Goal: Download file/media

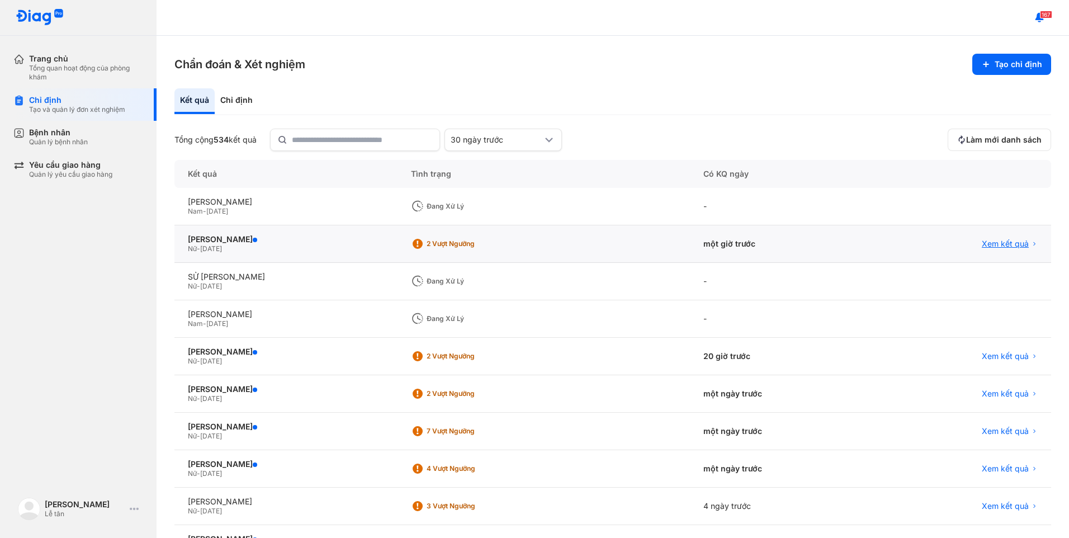
click at [1007, 244] on span "Xem kết quả" at bounding box center [1005, 244] width 47 height 10
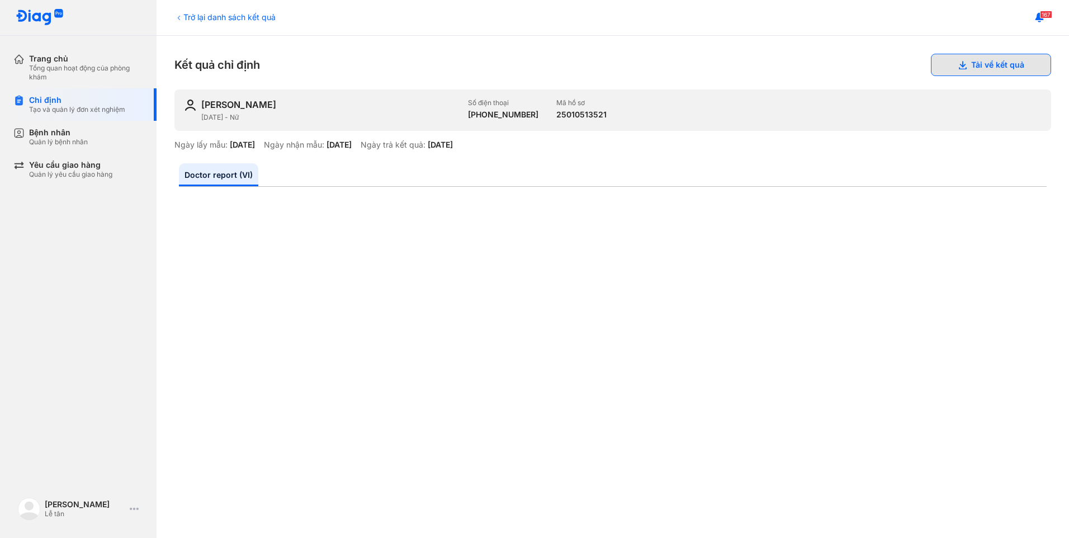
click at [1031, 73] on button "Tải về kết quả" at bounding box center [991, 65] width 120 height 22
